Goal: Communication & Community: Answer question/provide support

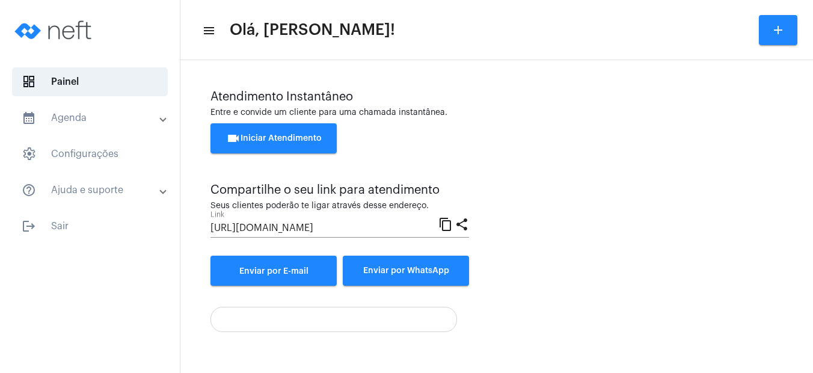
click at [280, 137] on span "videocam Iniciar Atendimento" at bounding box center [274, 138] width 96 height 8
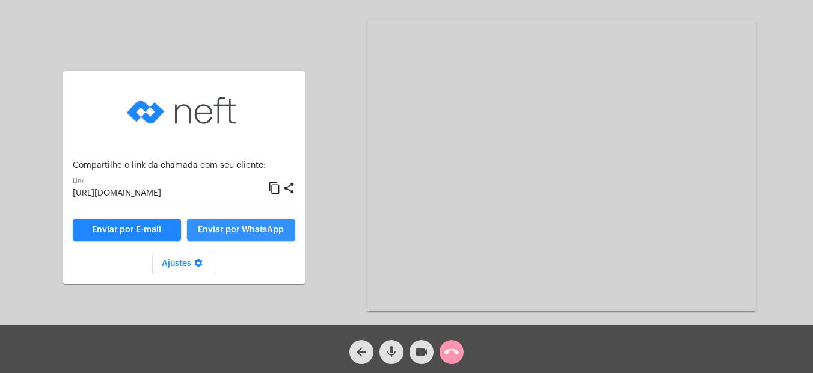
click at [261, 227] on span "Enviar por WhatsApp" at bounding box center [241, 229] width 86 height 8
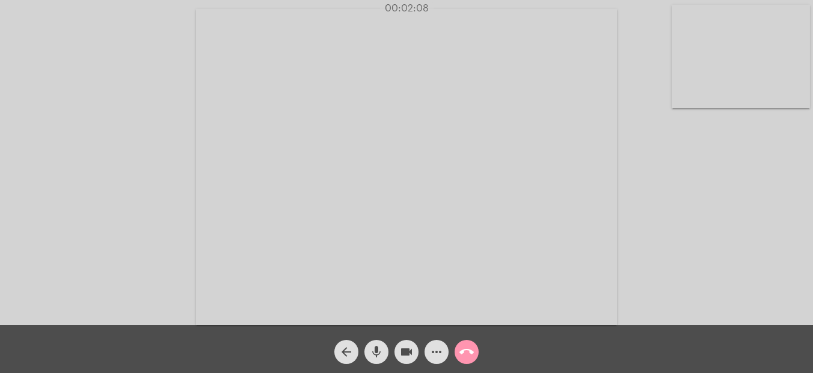
click at [373, 346] on mat-icon "mic" at bounding box center [376, 352] width 14 height 14
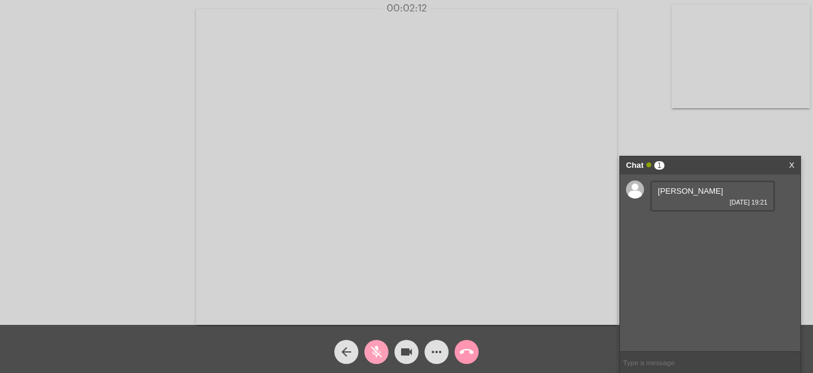
click at [375, 349] on mat-icon "mic_off" at bounding box center [376, 352] width 14 height 14
click at [376, 348] on mat-icon "mic" at bounding box center [376, 352] width 14 height 14
click at [376, 348] on mat-icon "mic_off" at bounding box center [376, 352] width 14 height 14
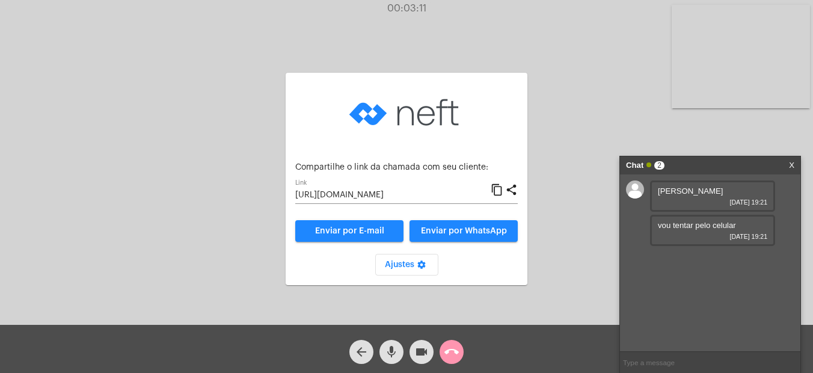
click at [793, 162] on link "X" at bounding box center [791, 165] width 5 height 18
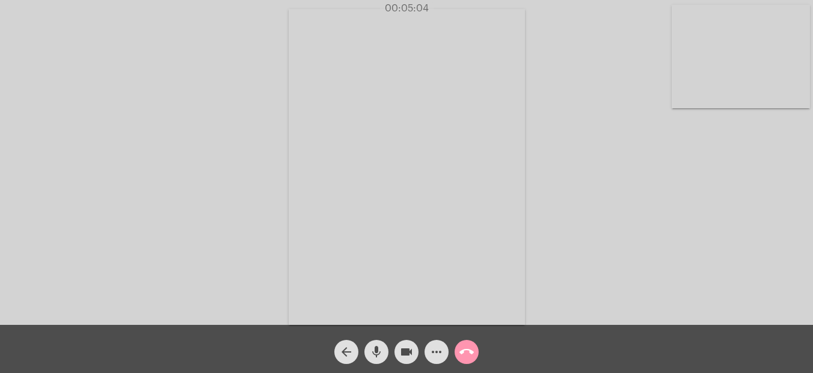
click at [747, 307] on div "Acessando Câmera e Microfone..." at bounding box center [406, 165] width 811 height 325
click at [661, 266] on div "Acessando Câmera e Microfone..." at bounding box center [406, 165] width 811 height 325
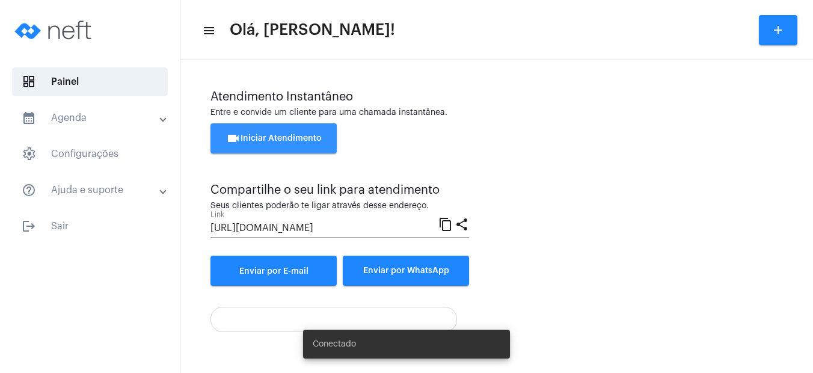
click at [286, 136] on span "videocam Iniciar Atendimento" at bounding box center [274, 138] width 96 height 8
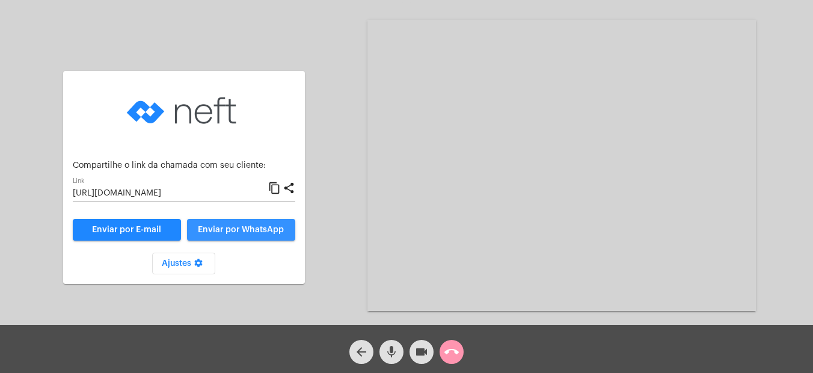
click at [255, 224] on button "Enviar por WhatsApp" at bounding box center [241, 230] width 108 height 22
